Goal: Find specific page/section: Find specific page/section

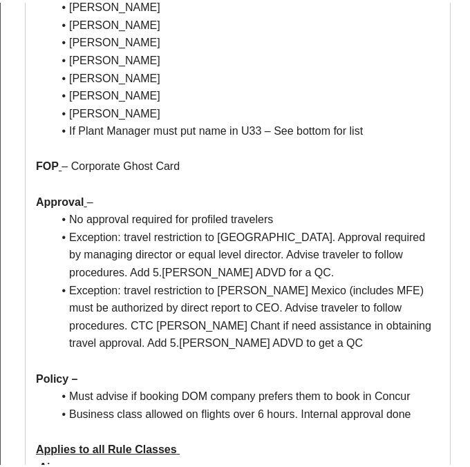
scroll to position [277, 0]
